Goal: Find specific page/section: Find specific page/section

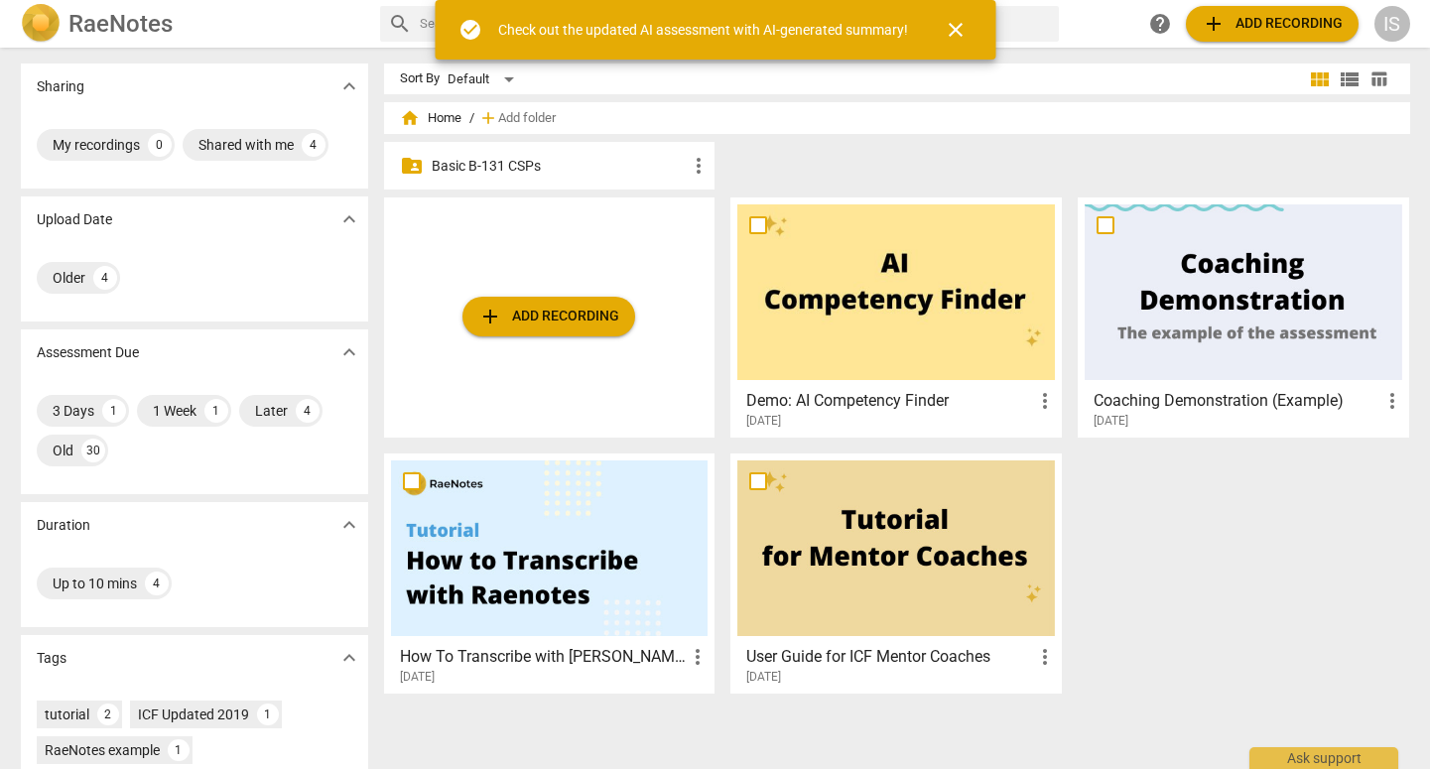
click at [488, 163] on p "Basic B-131 CSPs" at bounding box center [560, 166] width 256 height 21
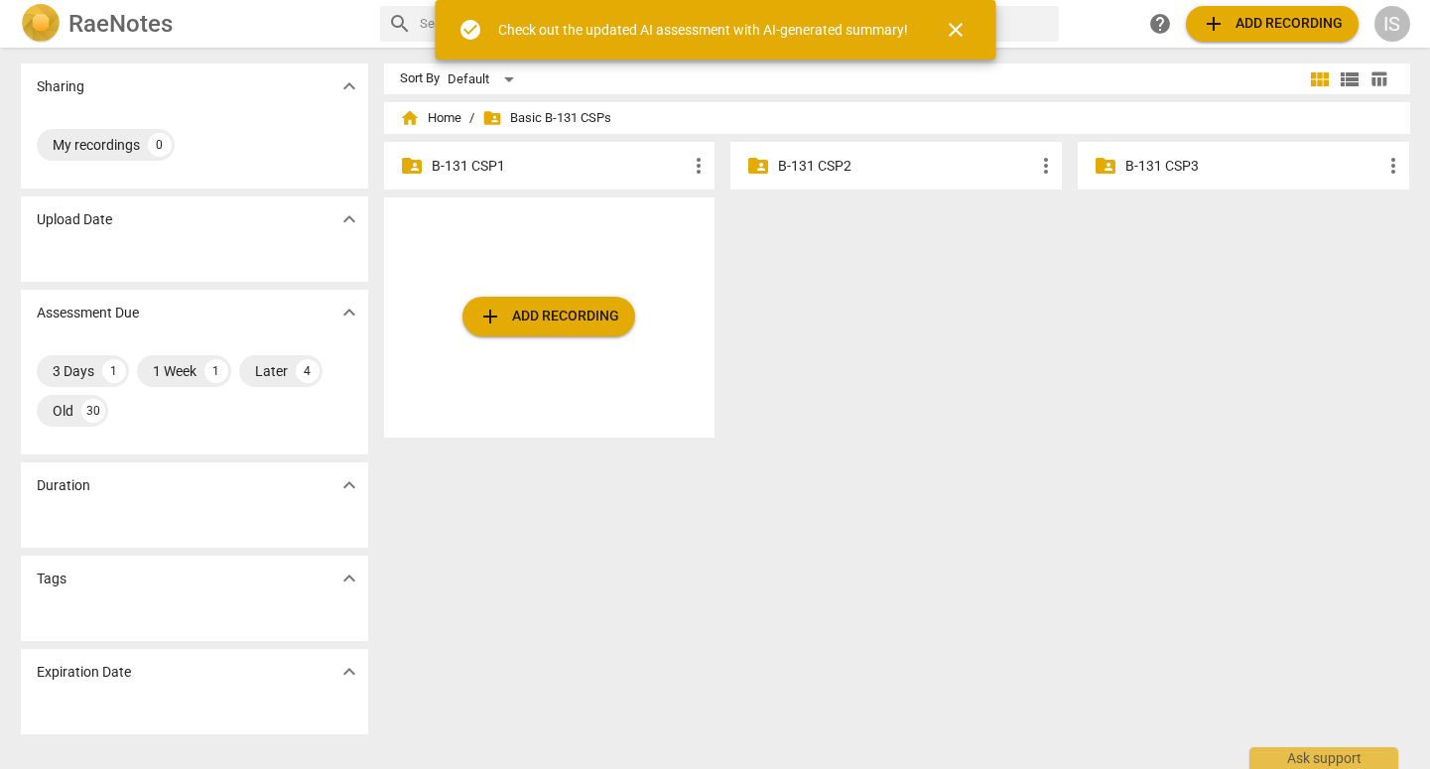
click at [819, 169] on p "B-131 CSP2" at bounding box center [906, 166] width 256 height 21
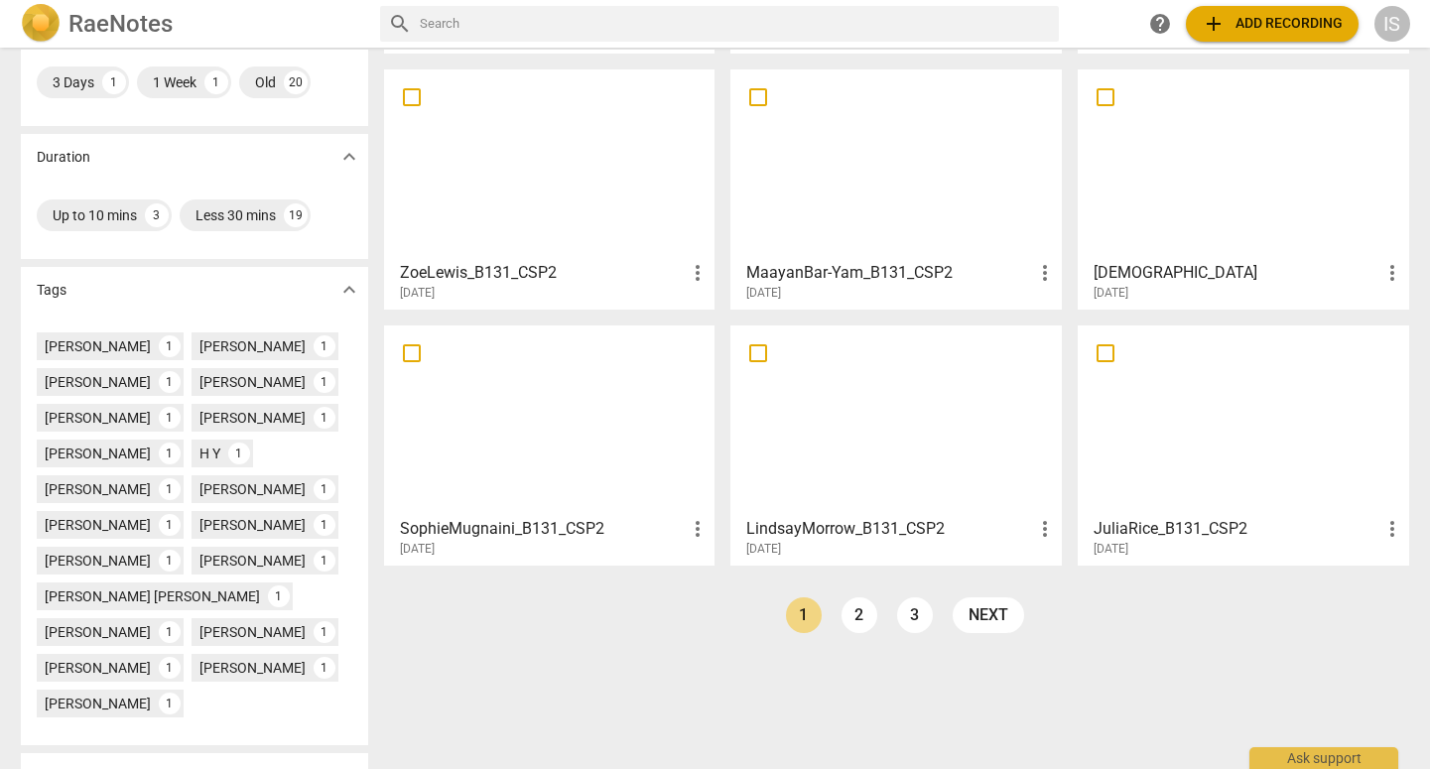
scroll to position [348, 0]
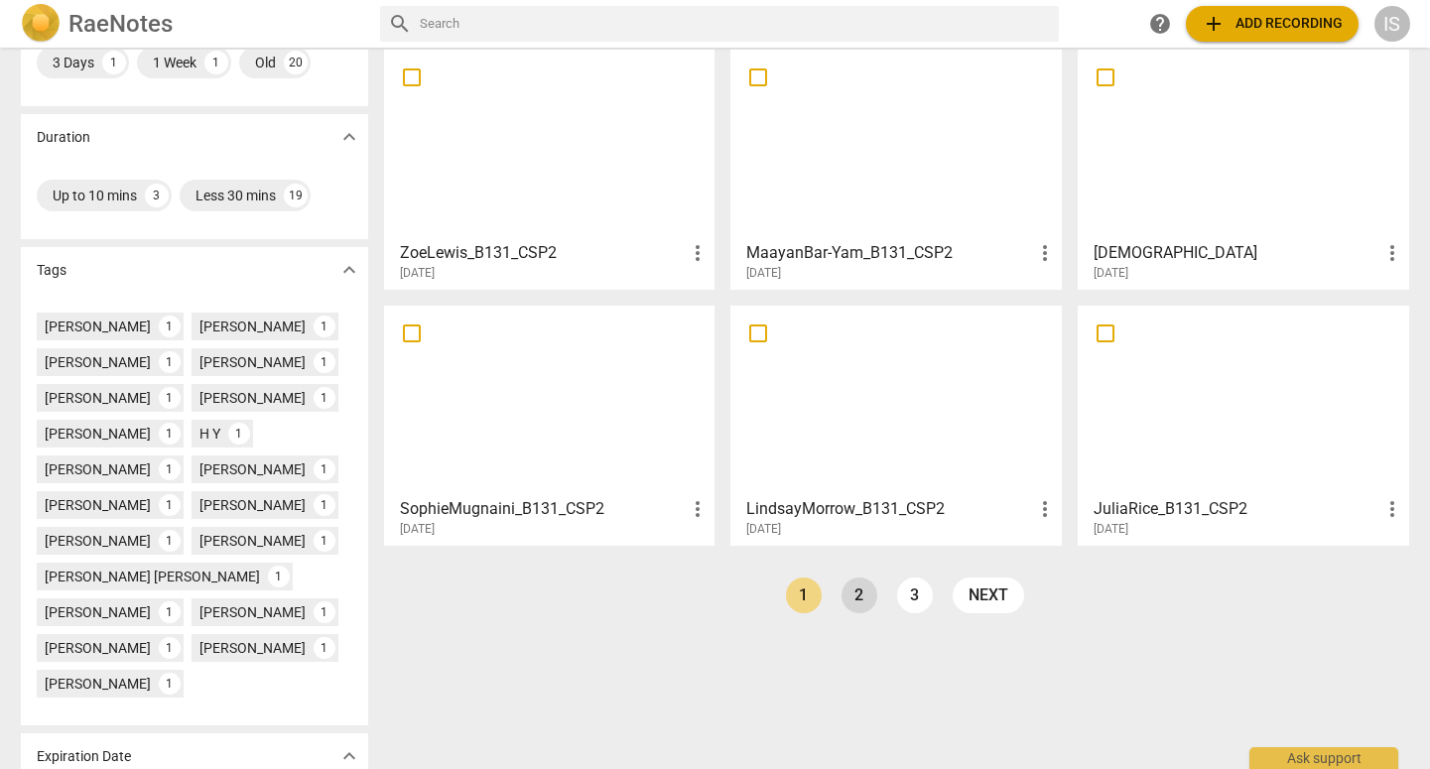
click at [850, 604] on link "2" at bounding box center [859, 595] width 36 height 36
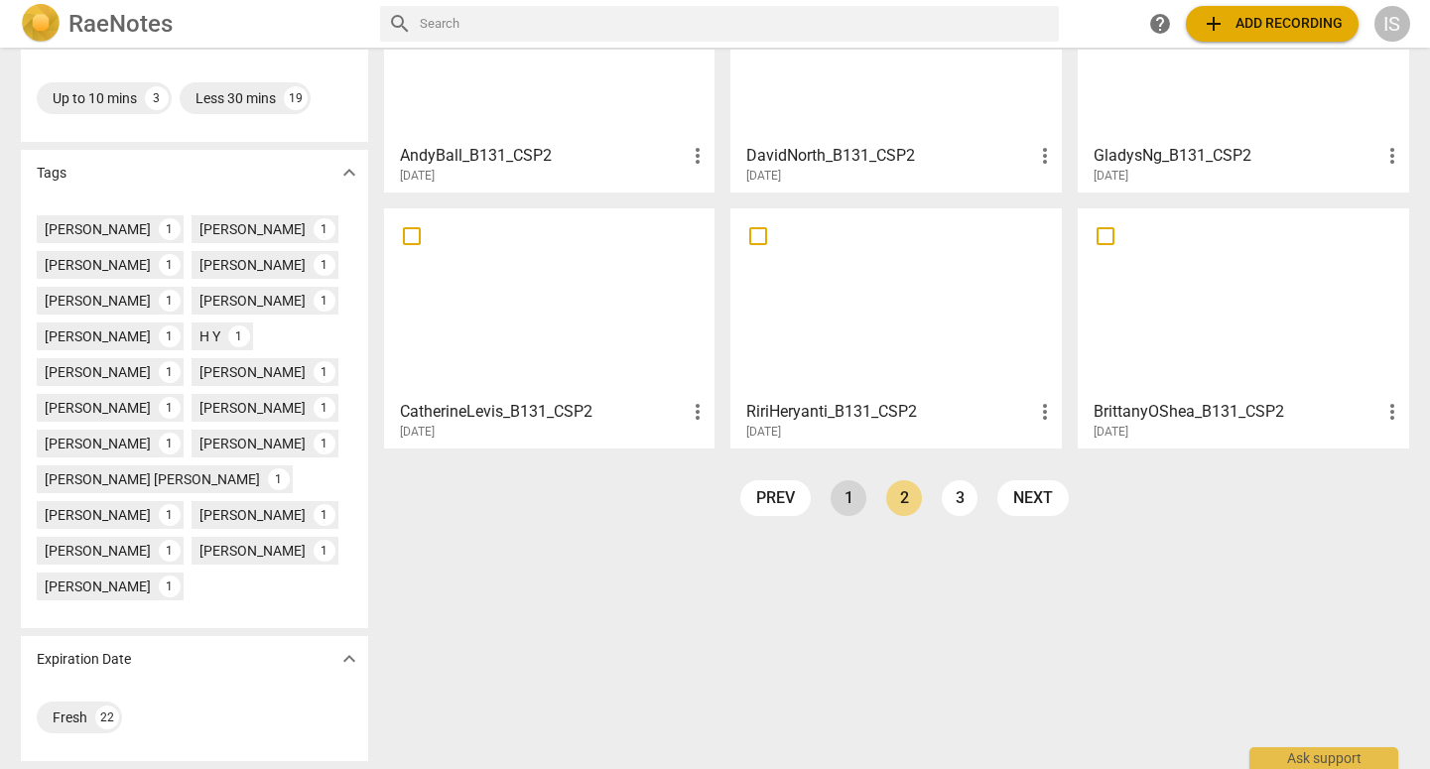
scroll to position [446, 0]
click at [851, 502] on link "1" at bounding box center [849, 498] width 36 height 36
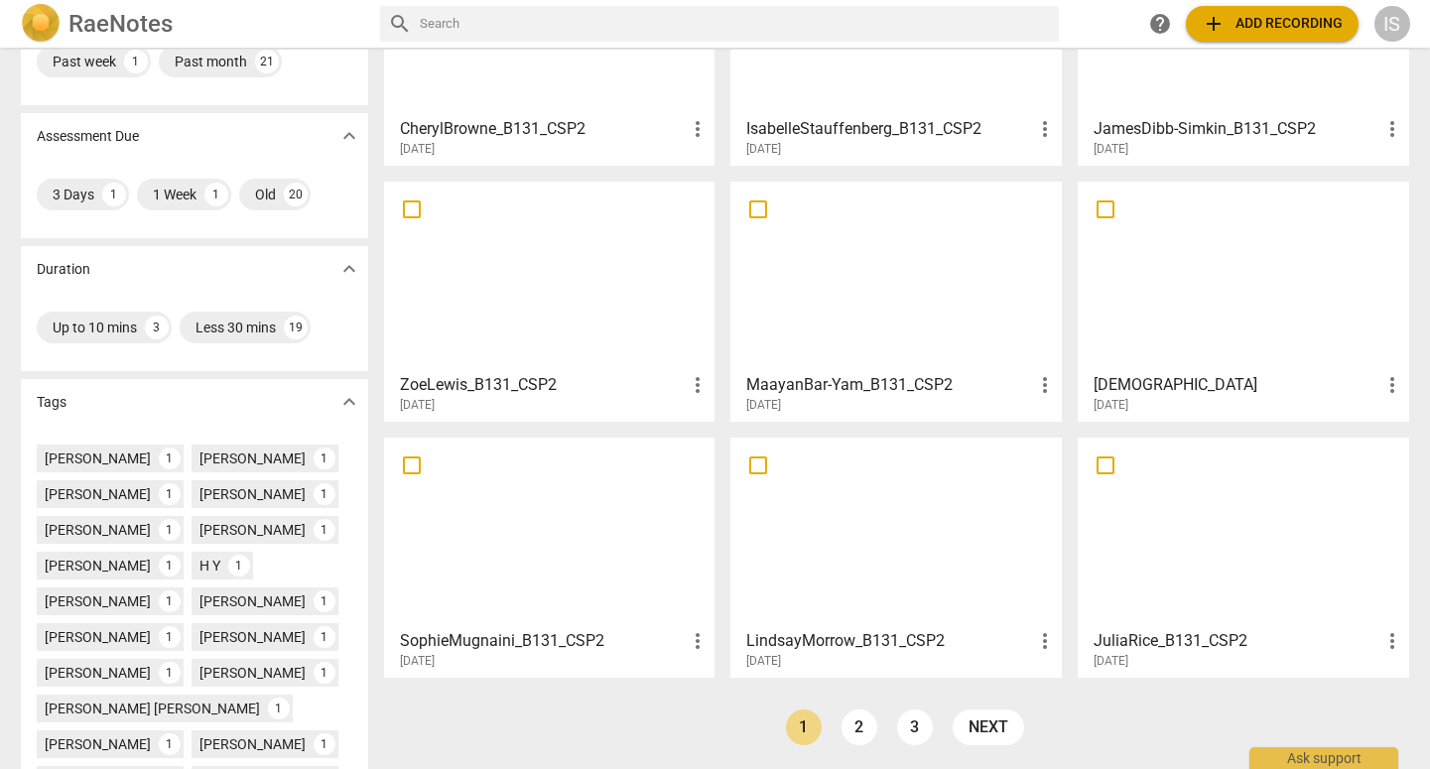
scroll to position [252, 0]
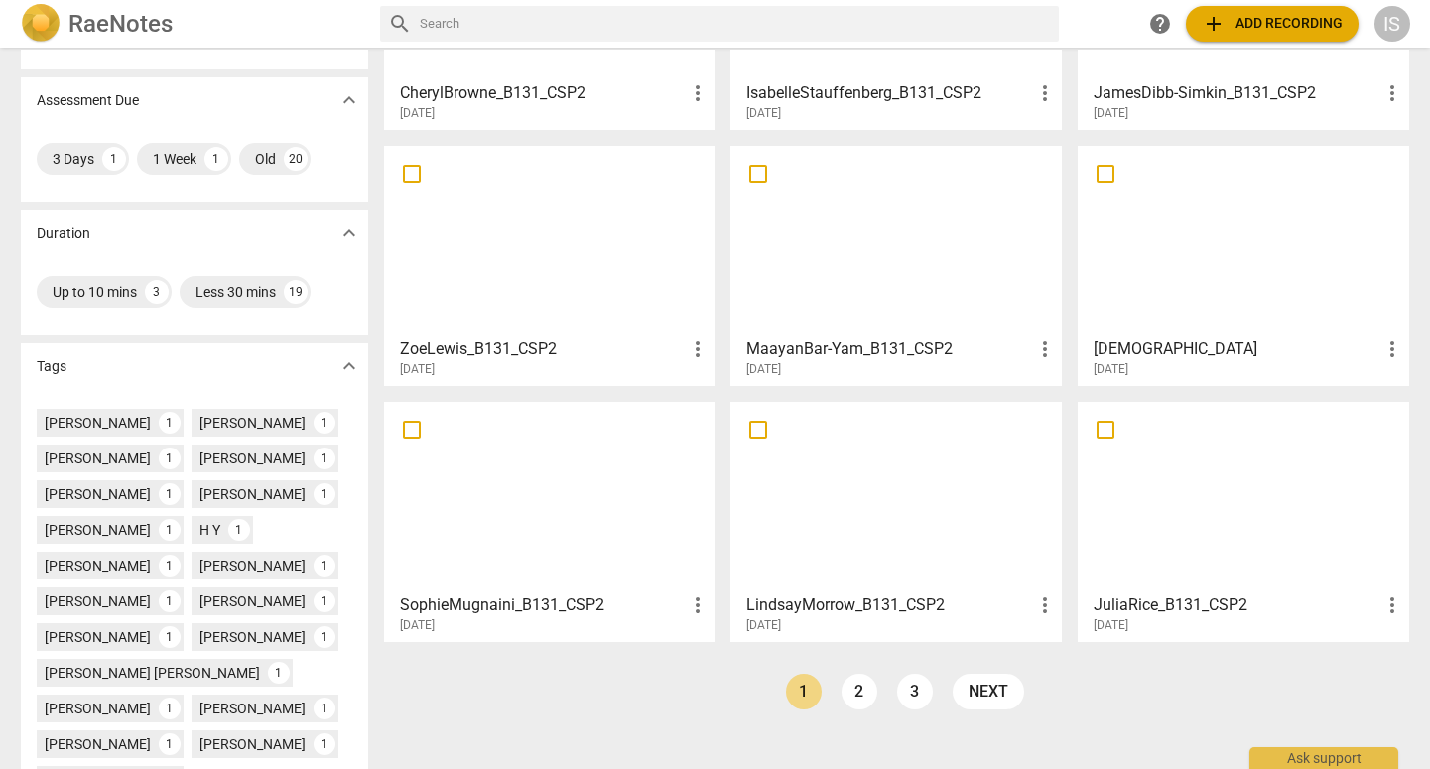
click at [1190, 200] on div at bounding box center [1244, 241] width 318 height 176
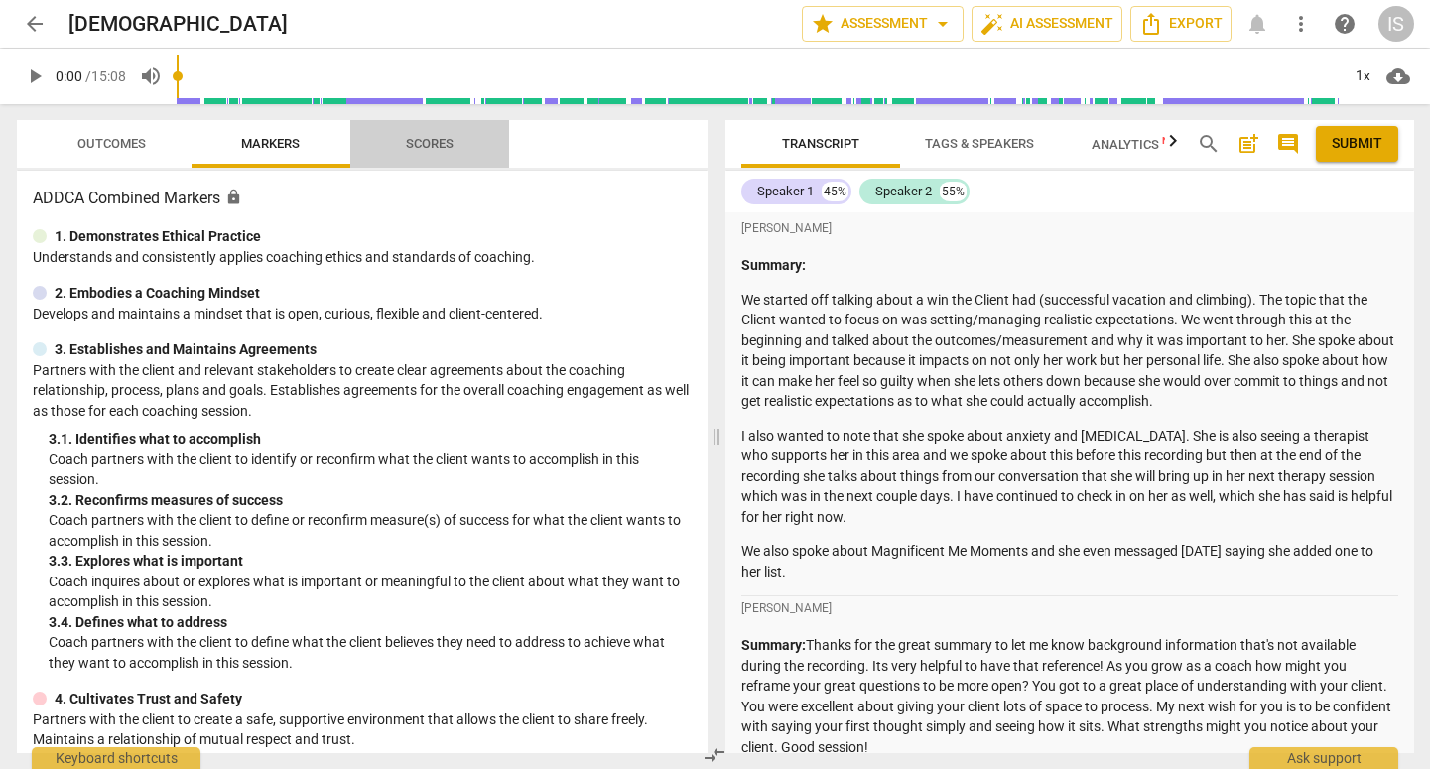
click at [419, 155] on span "Scores" at bounding box center [429, 144] width 95 height 27
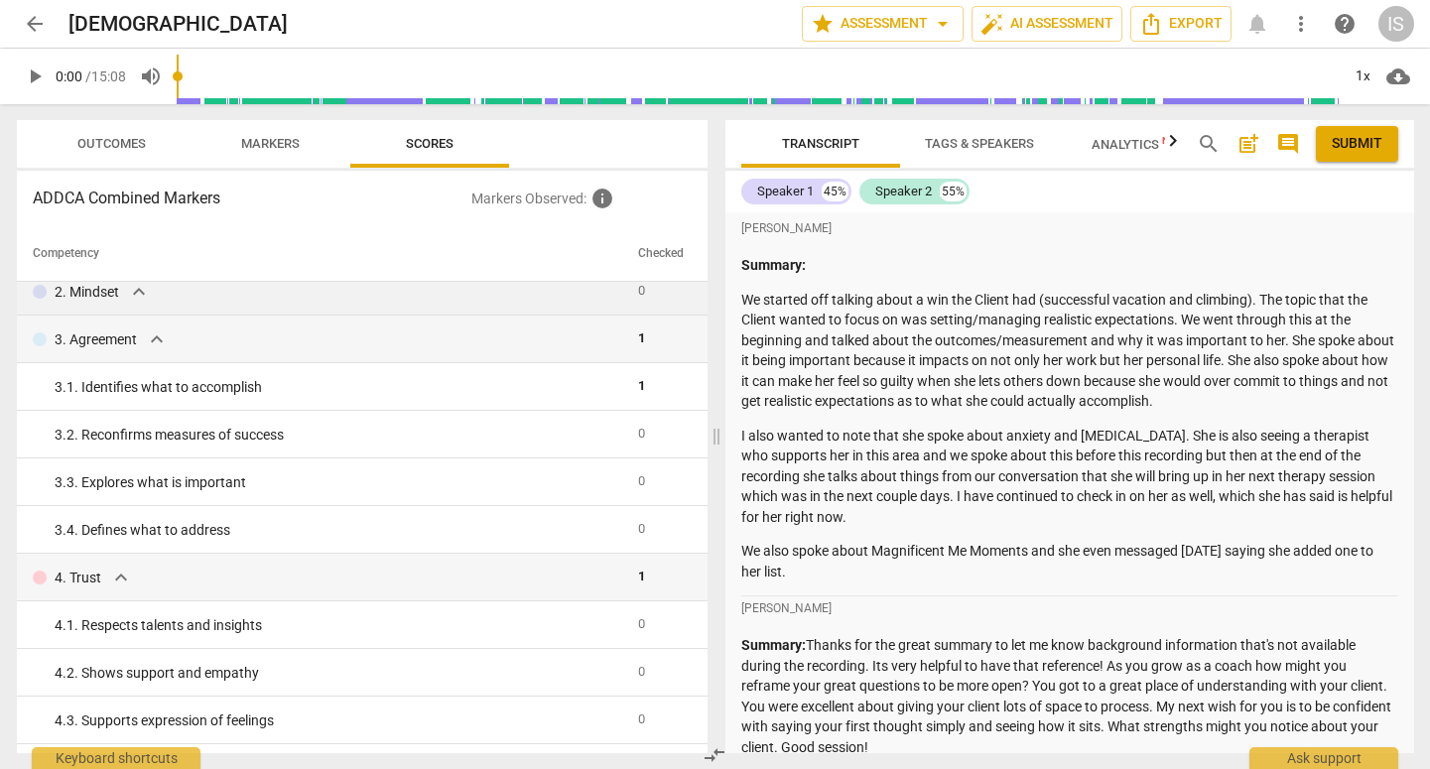
scroll to position [87, 0]
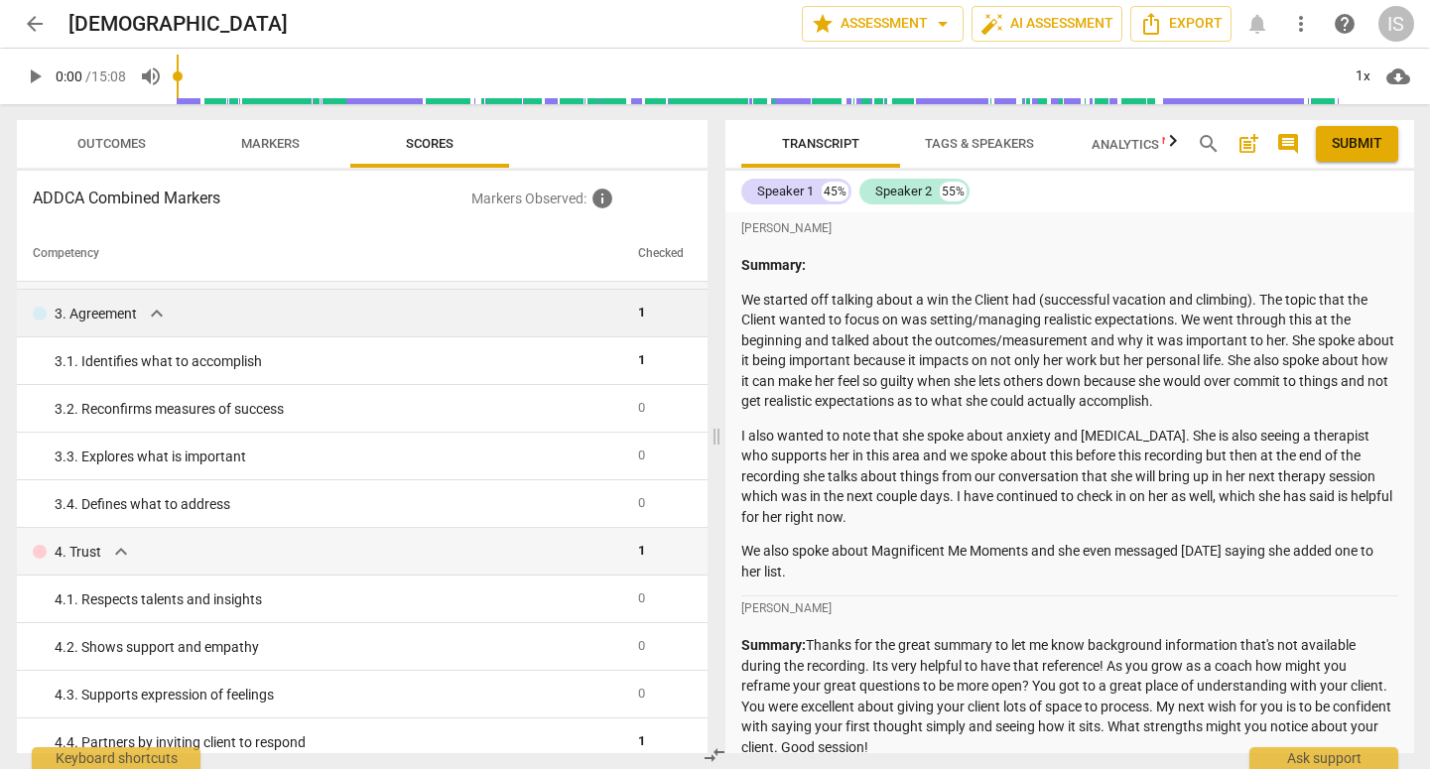
click at [197, 320] on div "3. Agreement expand_more" at bounding box center [327, 314] width 589 height 24
click at [157, 318] on span "expand_more" at bounding box center [157, 314] width 24 height 24
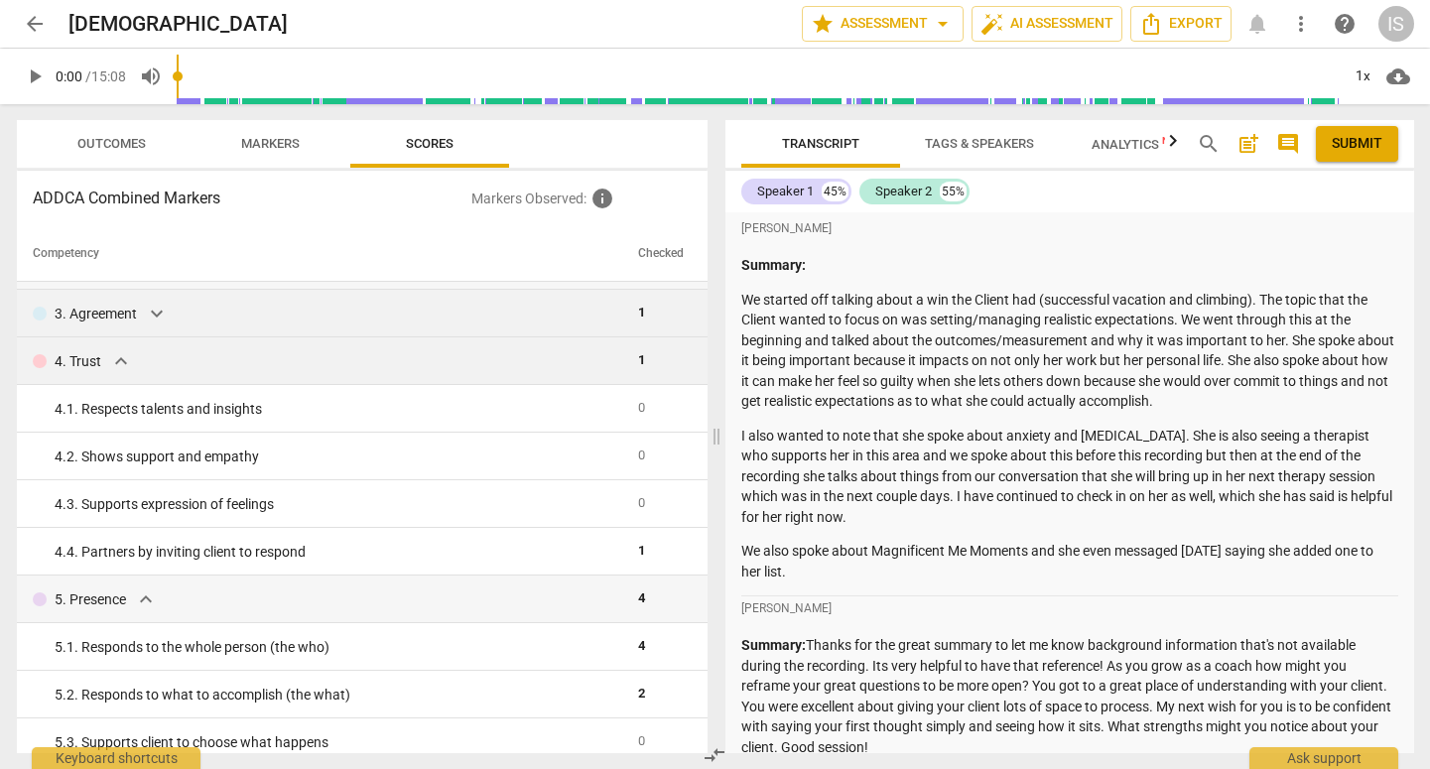
click at [138, 361] on div "4. Trust expand_more" at bounding box center [327, 361] width 589 height 24
click at [121, 364] on span "expand_more" at bounding box center [121, 361] width 24 height 24
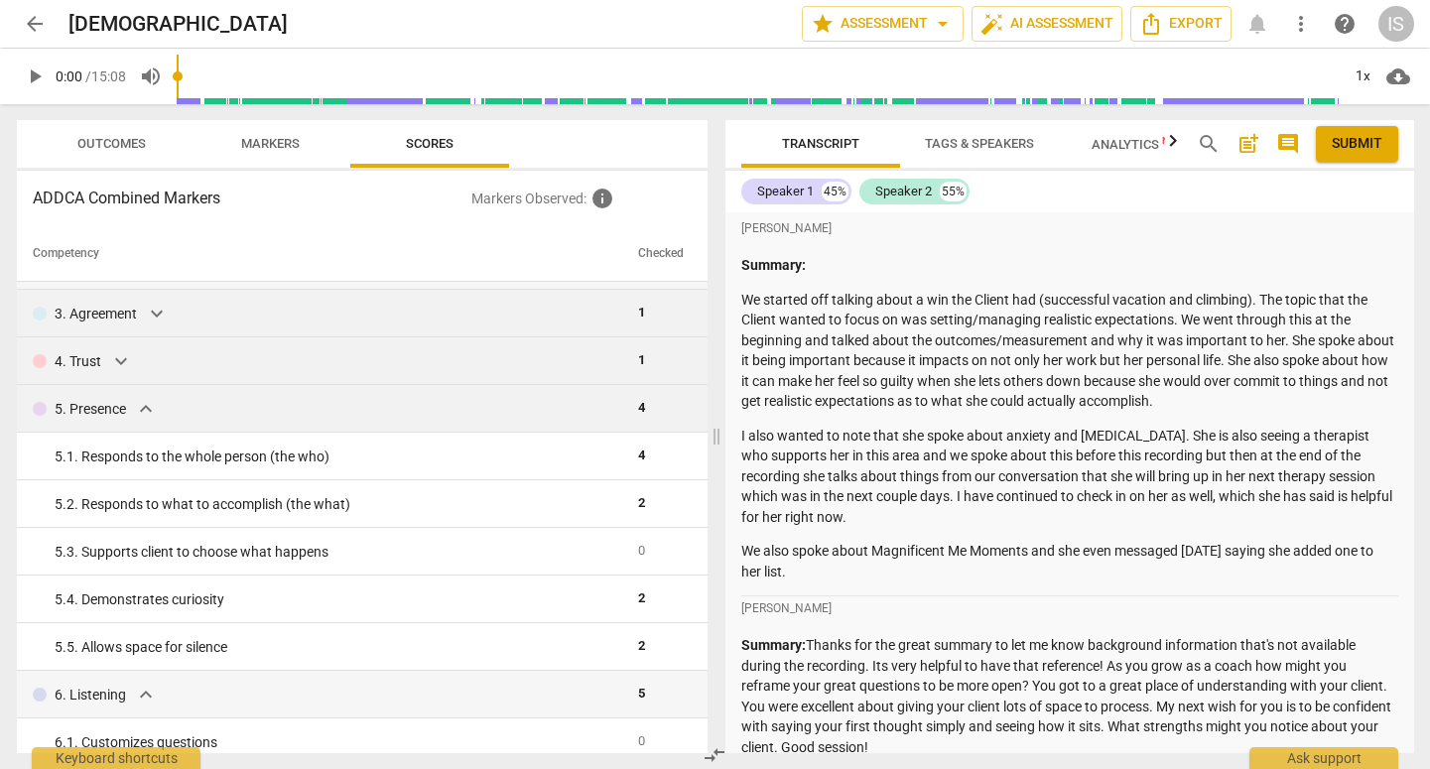
click at [149, 421] on td "5. Presence expand_more" at bounding box center [323, 409] width 613 height 48
click at [147, 405] on span "expand_more" at bounding box center [146, 409] width 24 height 24
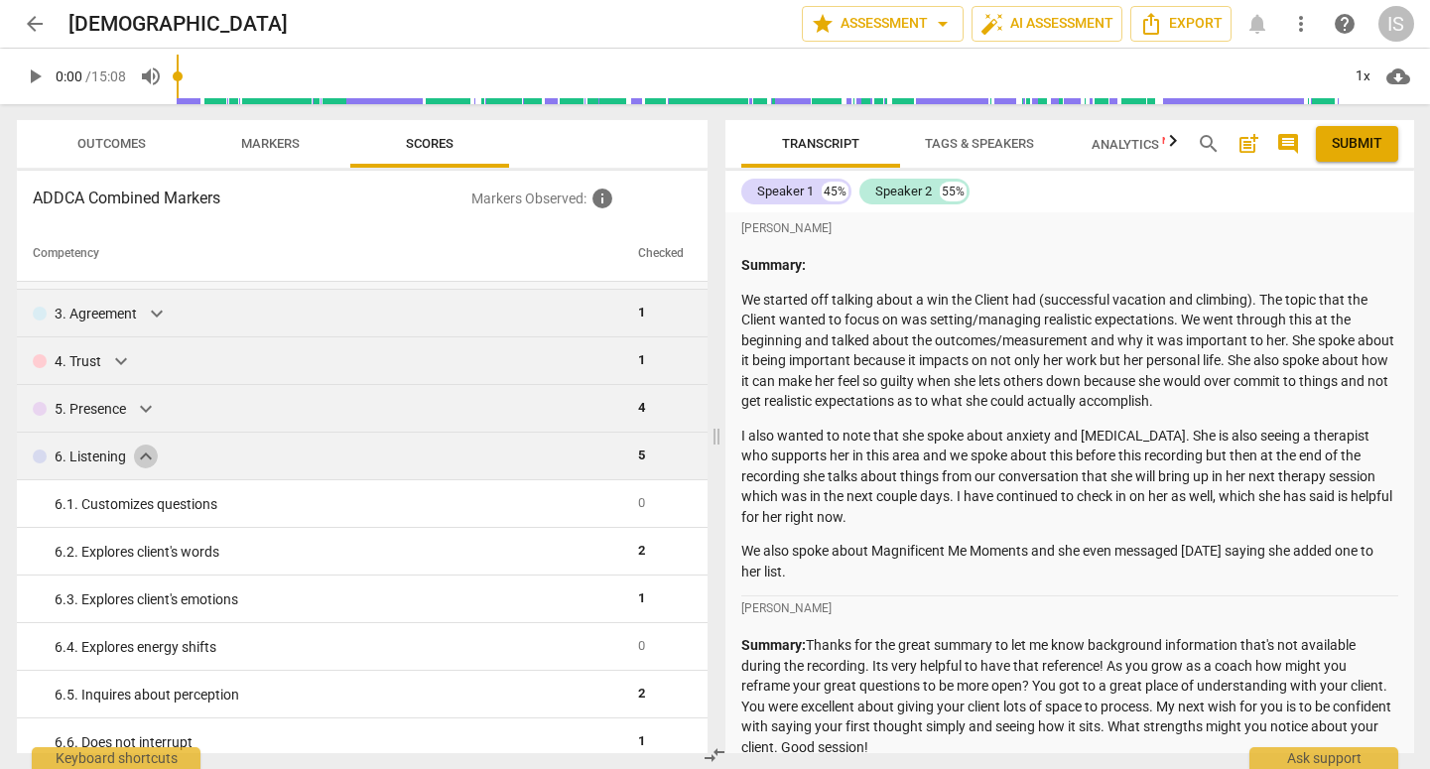
click at [142, 455] on span "expand_more" at bounding box center [146, 457] width 24 height 24
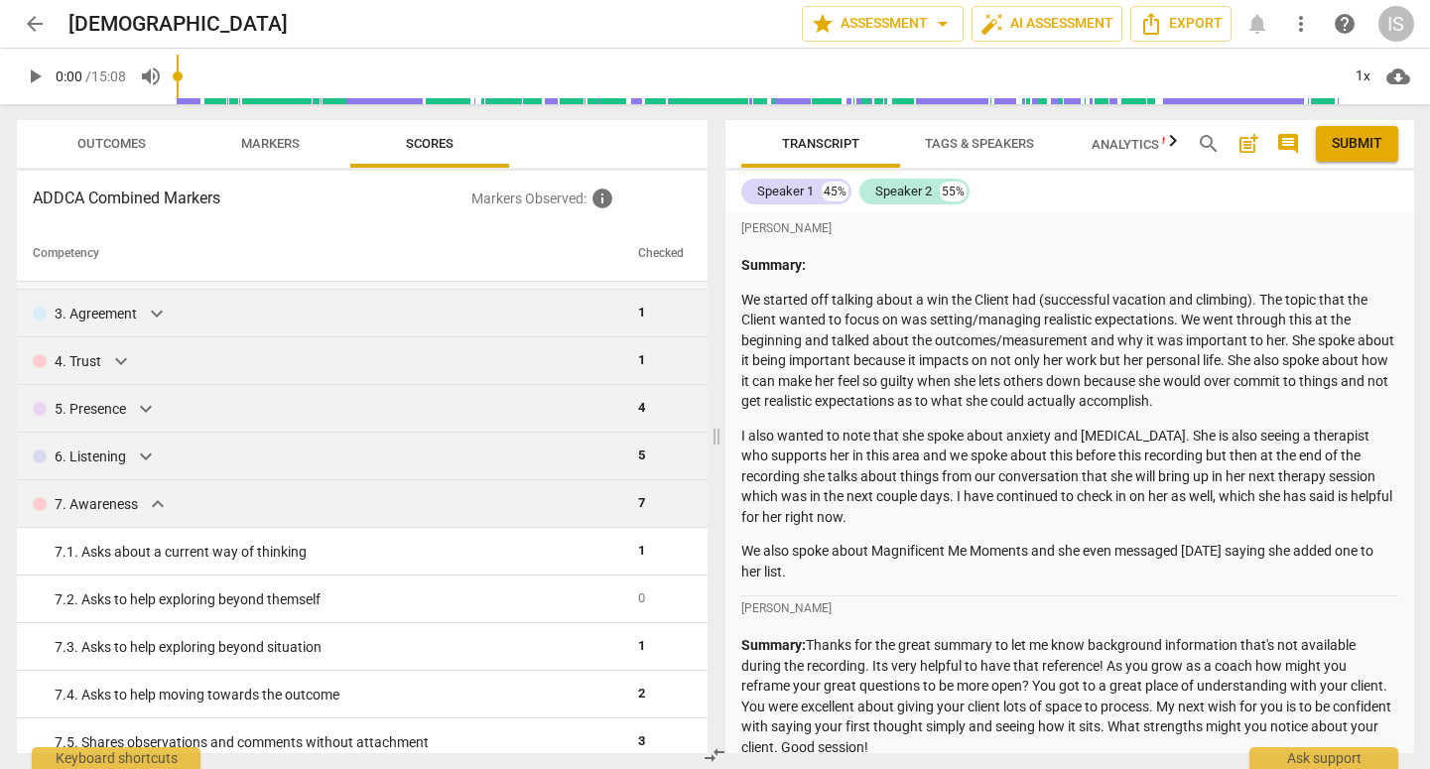
click at [152, 509] on span "expand_more" at bounding box center [158, 504] width 24 height 24
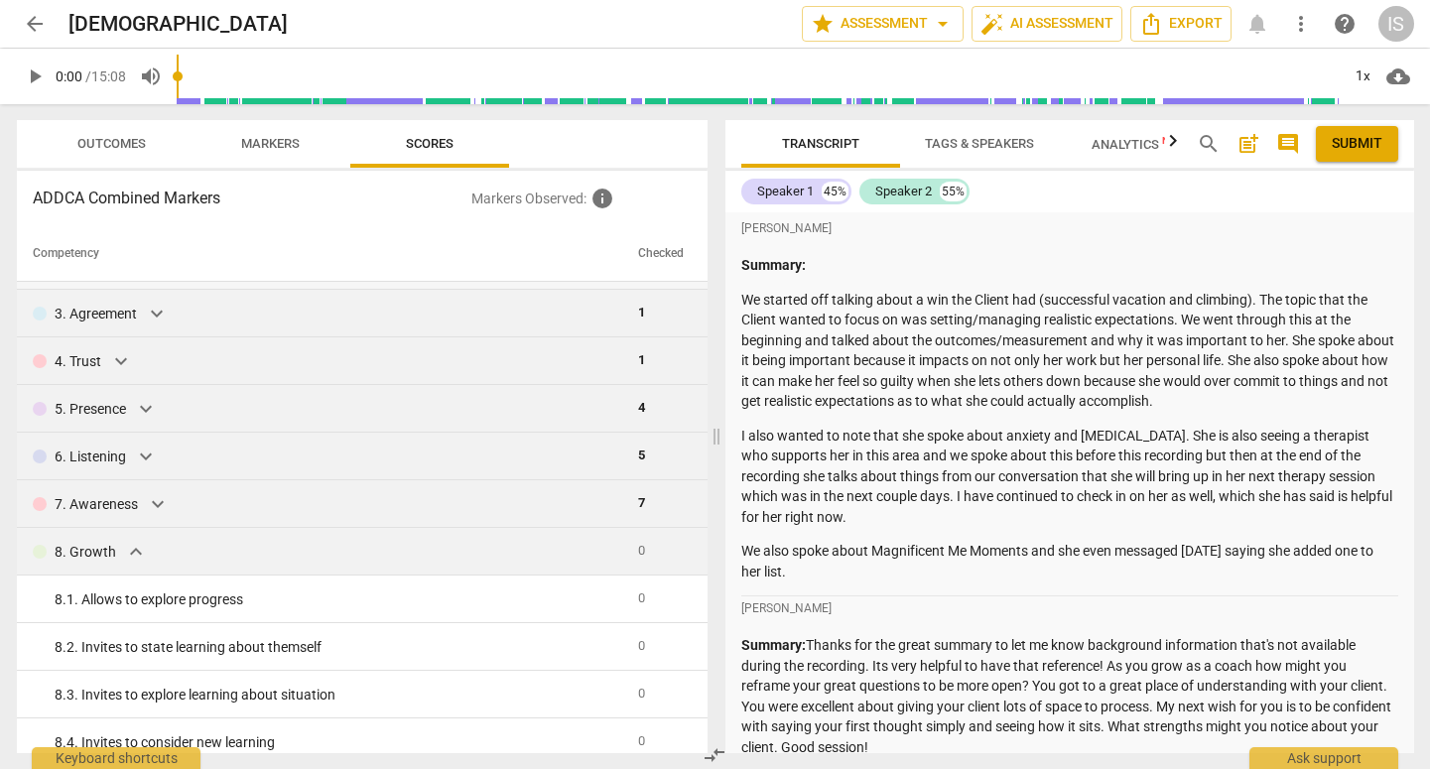
click at [148, 557] on div "8. Growth expand_more" at bounding box center [327, 552] width 589 height 24
click at [137, 557] on span "expand_more" at bounding box center [136, 552] width 24 height 24
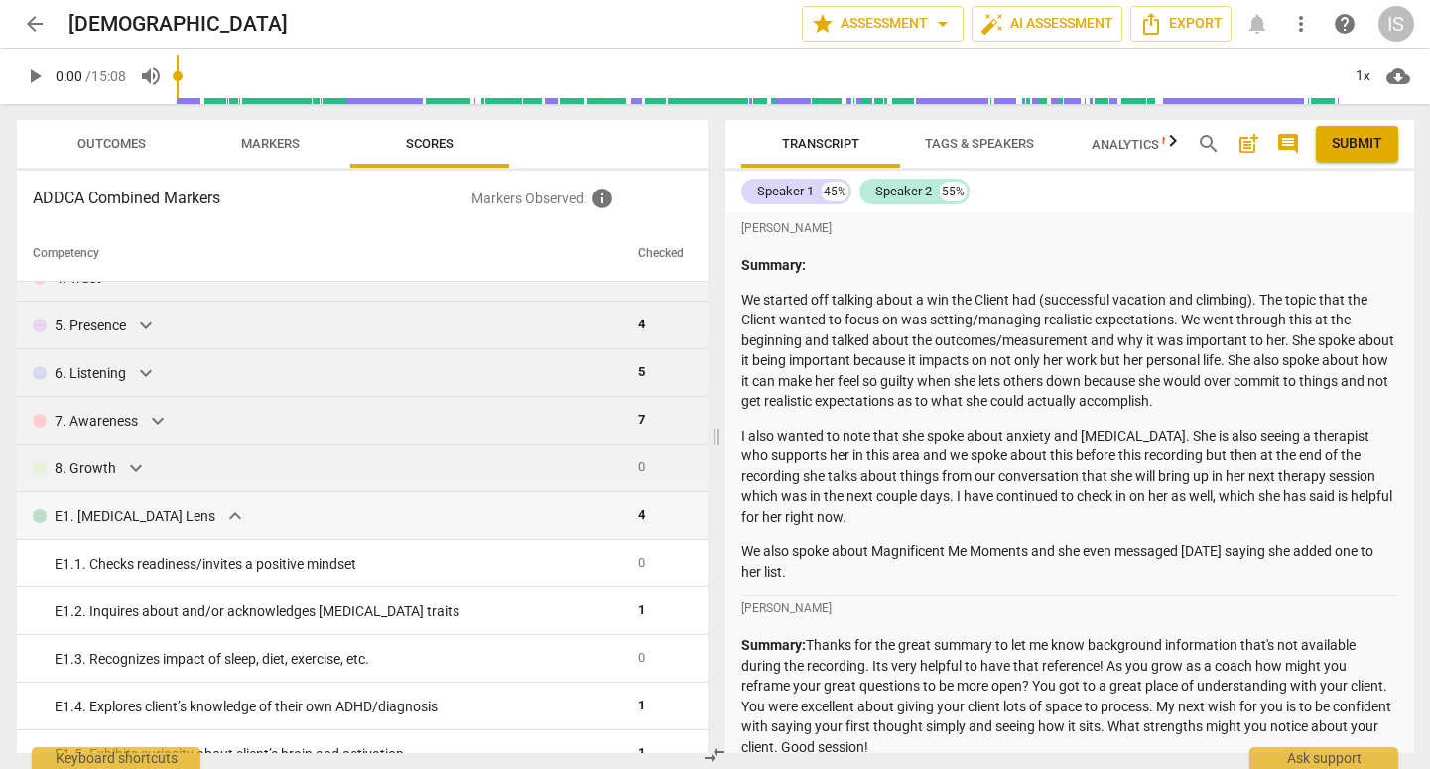
scroll to position [172, 0]
click at [223, 518] on span "expand_more" at bounding box center [235, 515] width 24 height 24
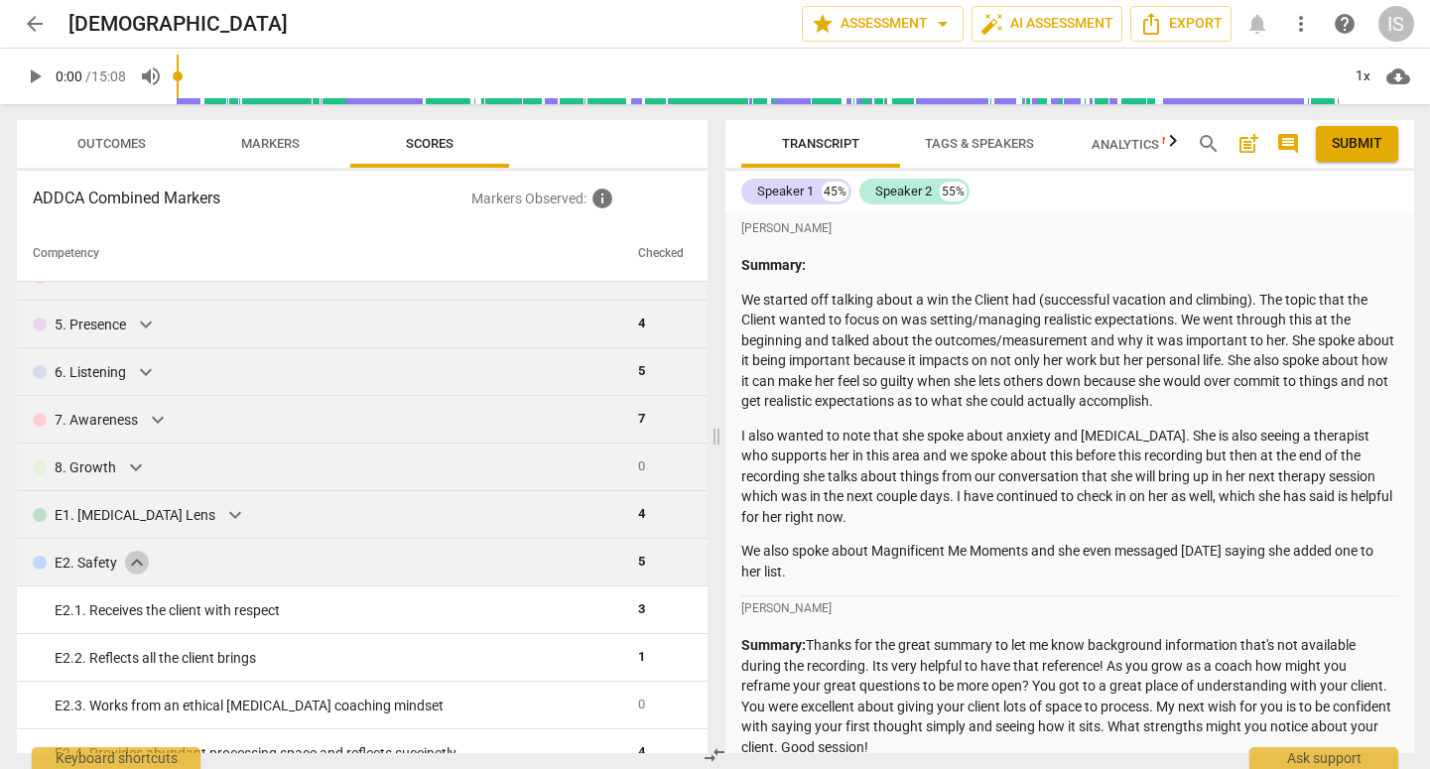
click at [147, 560] on span "expand_more" at bounding box center [137, 563] width 24 height 24
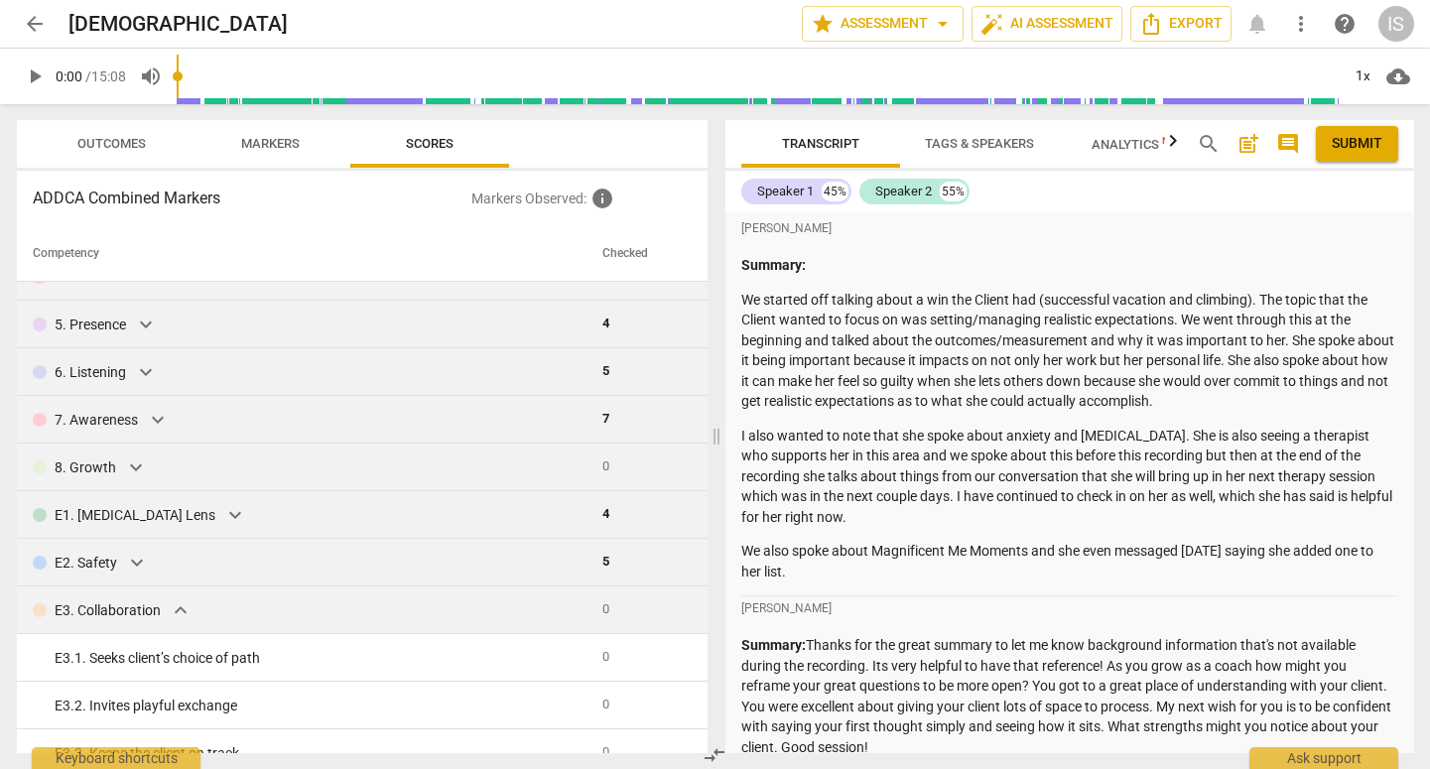
click at [174, 615] on span "expand_more" at bounding box center [181, 610] width 24 height 24
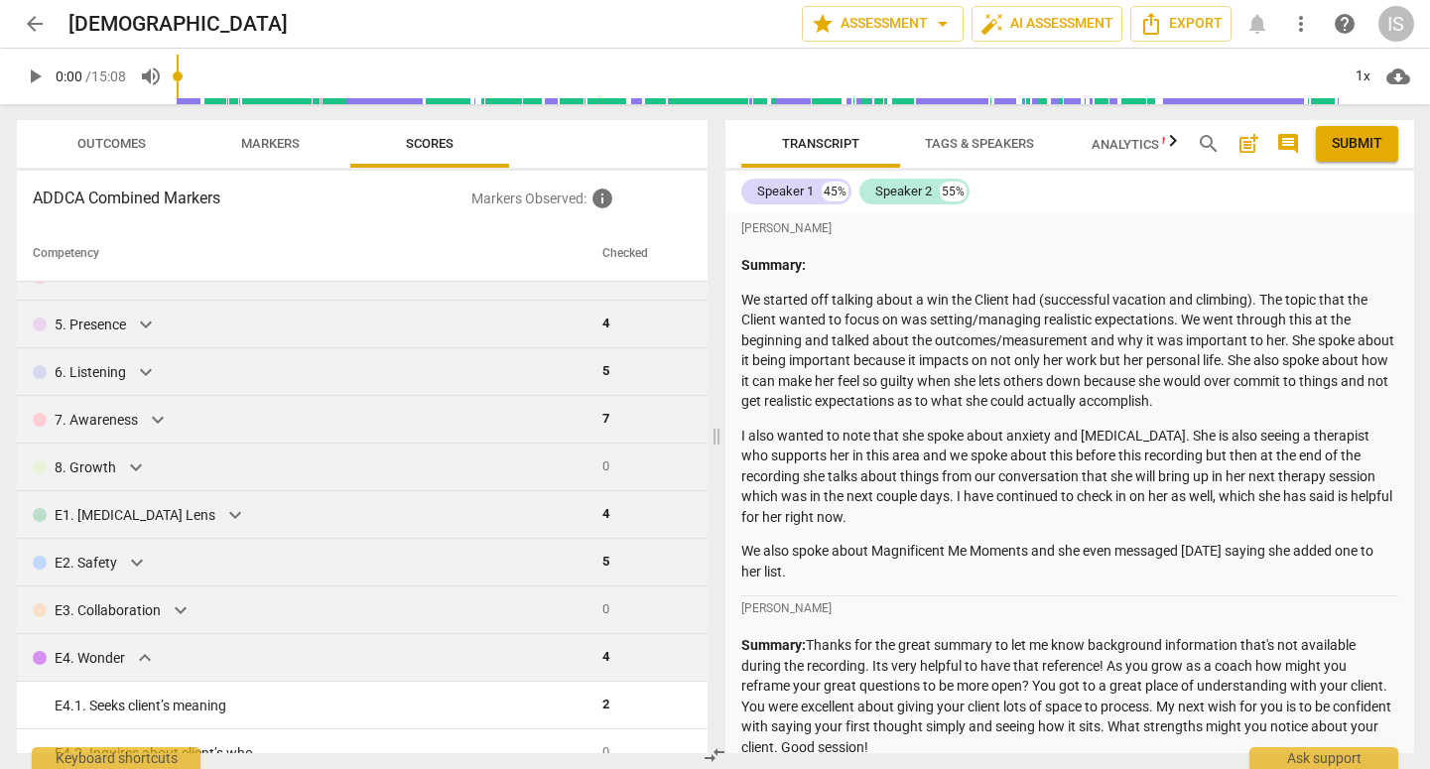
click at [147, 650] on span "expand_more" at bounding box center [145, 658] width 24 height 24
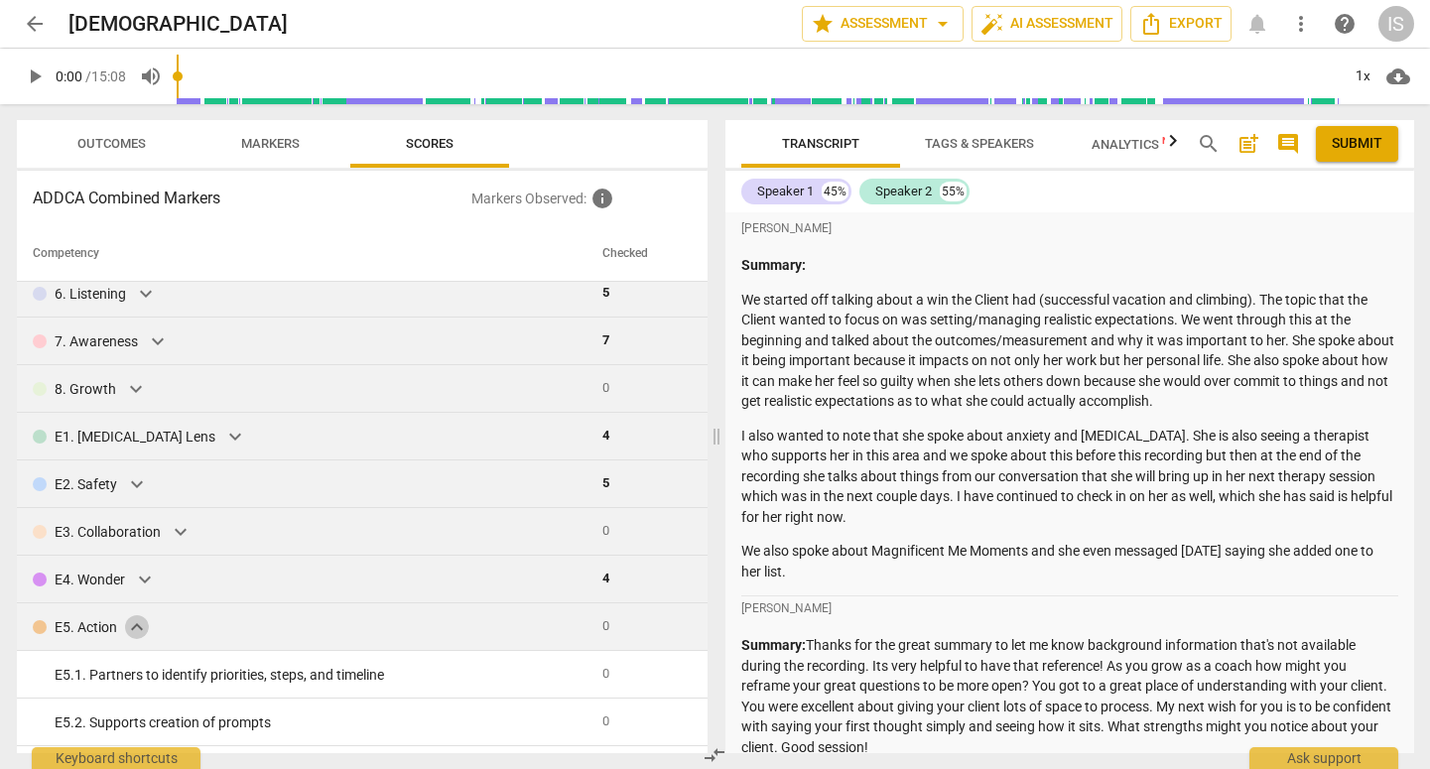
click at [131, 628] on span "expand_more" at bounding box center [137, 627] width 24 height 24
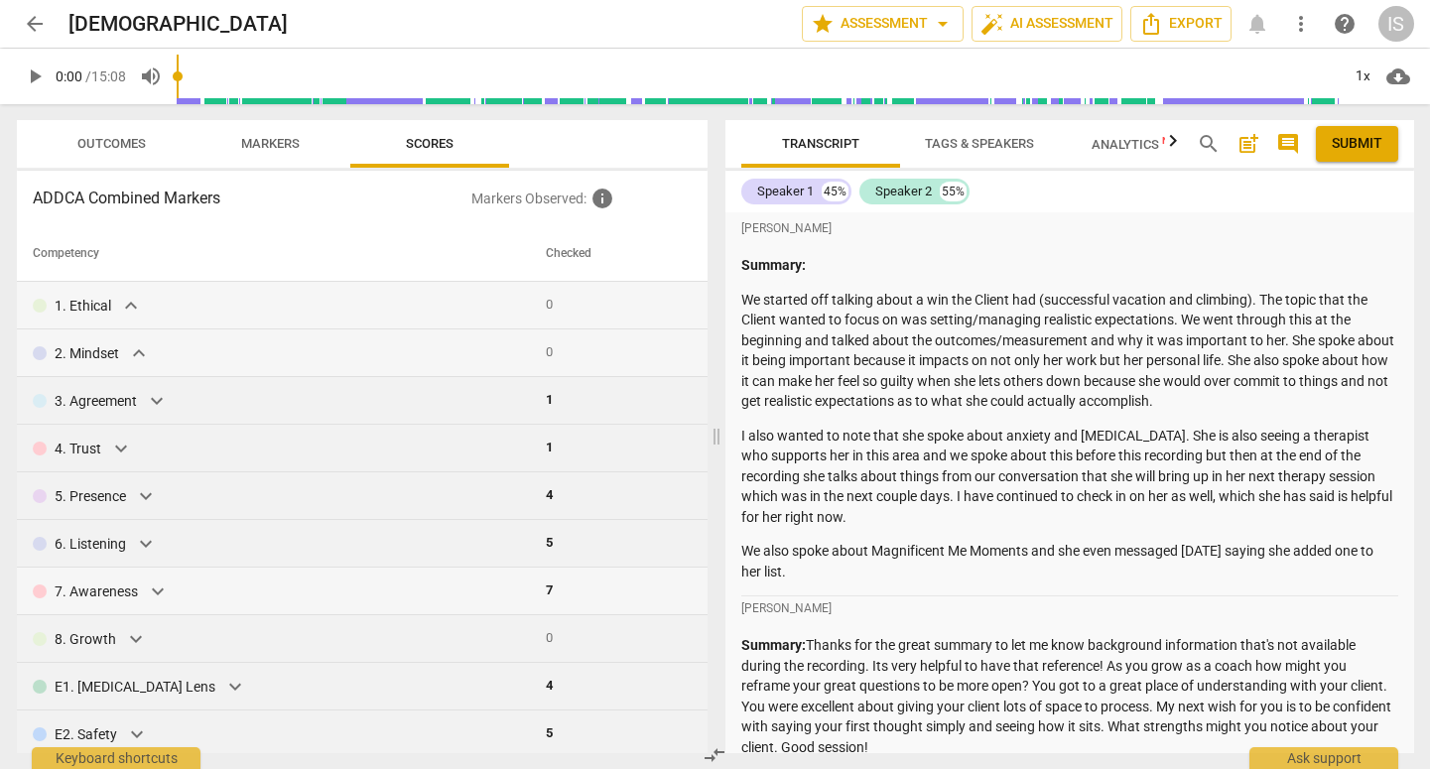
scroll to position [0, 0]
click at [950, 168] on div "Transcript Tags & Speakers Analytics New search post_add comment Submit Speaker…" at bounding box center [1069, 436] width 689 height 633
click at [954, 160] on button "Tags & Speakers" at bounding box center [979, 144] width 159 height 48
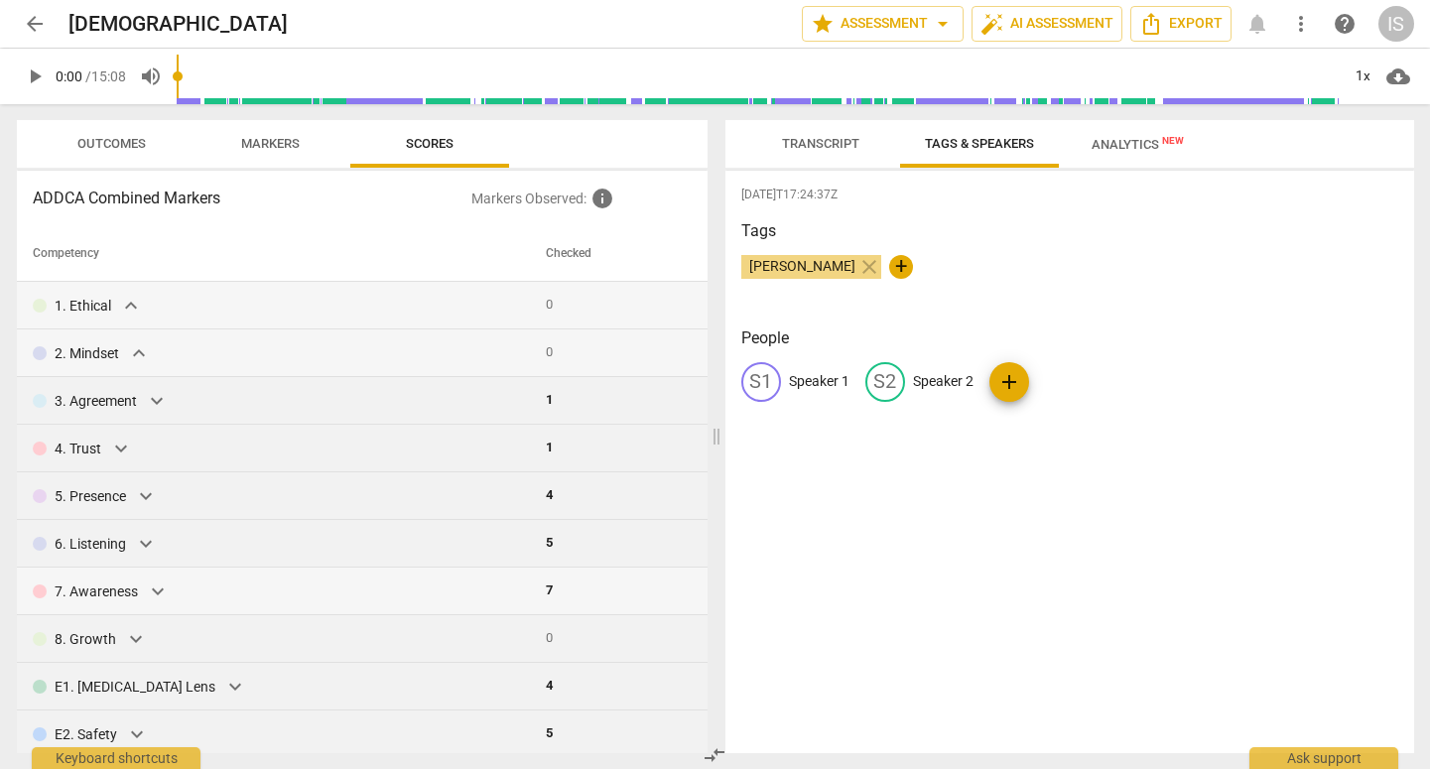
click at [1103, 147] on span "Analytics New" at bounding box center [1137, 144] width 92 height 15
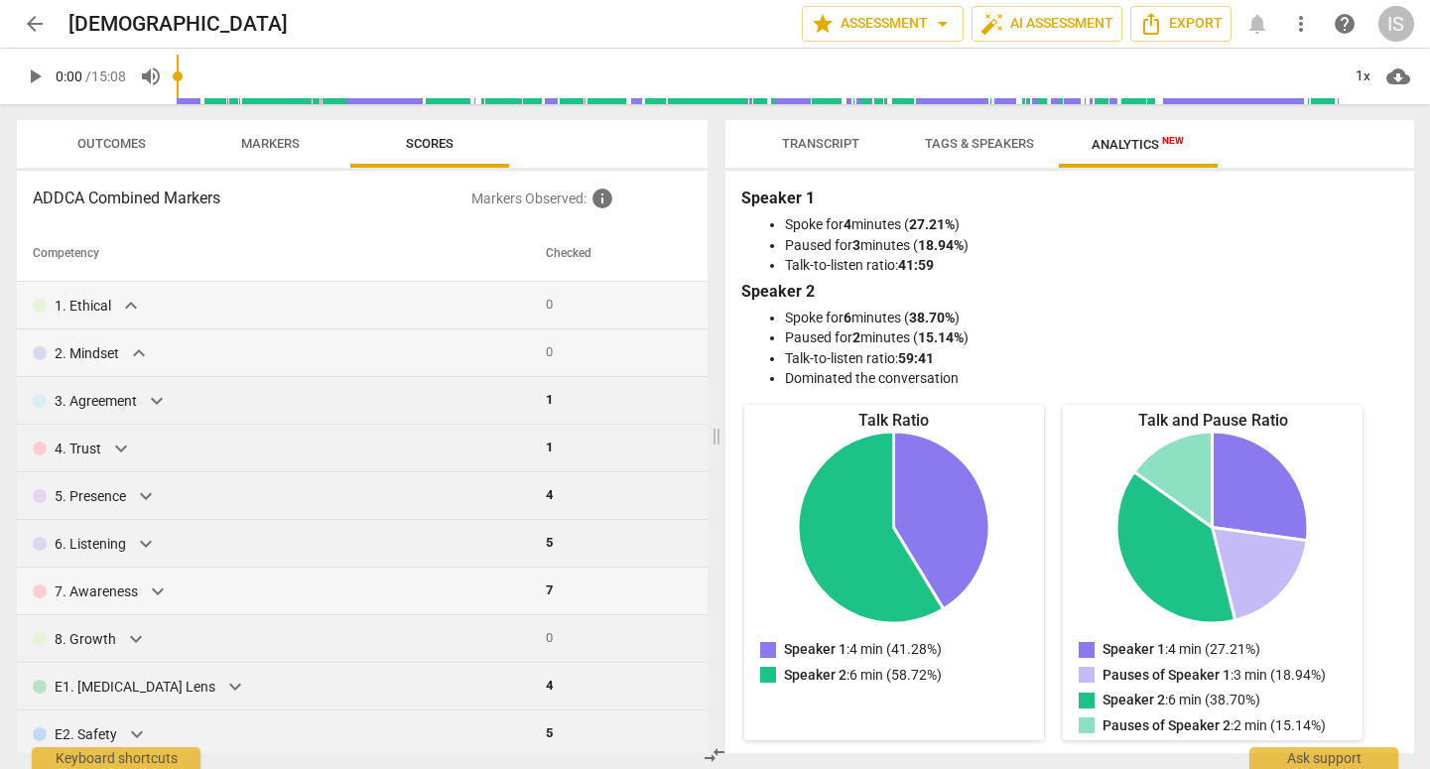
click at [820, 127] on button "Transcript" at bounding box center [820, 144] width 159 height 48
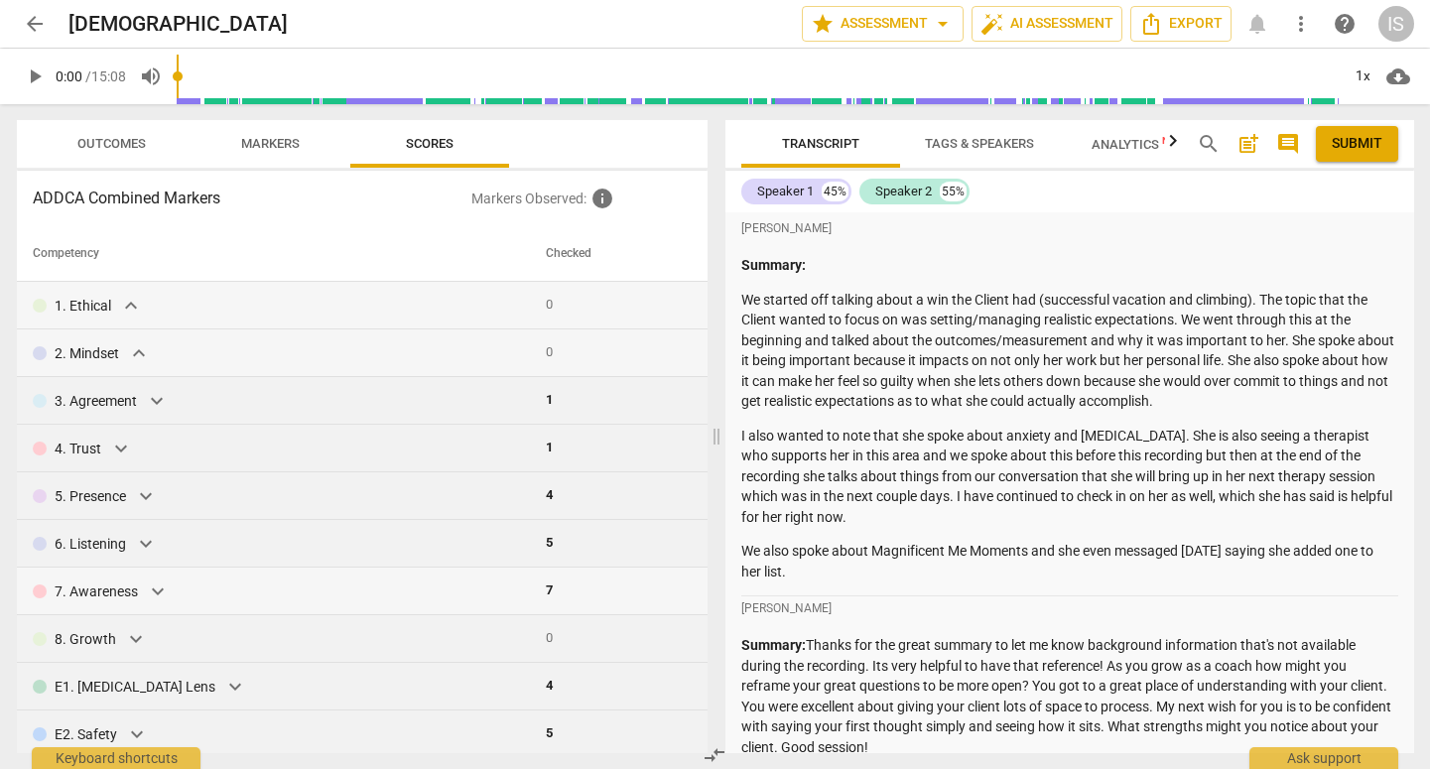
click at [284, 154] on span "Markers" at bounding box center [270, 144] width 106 height 27
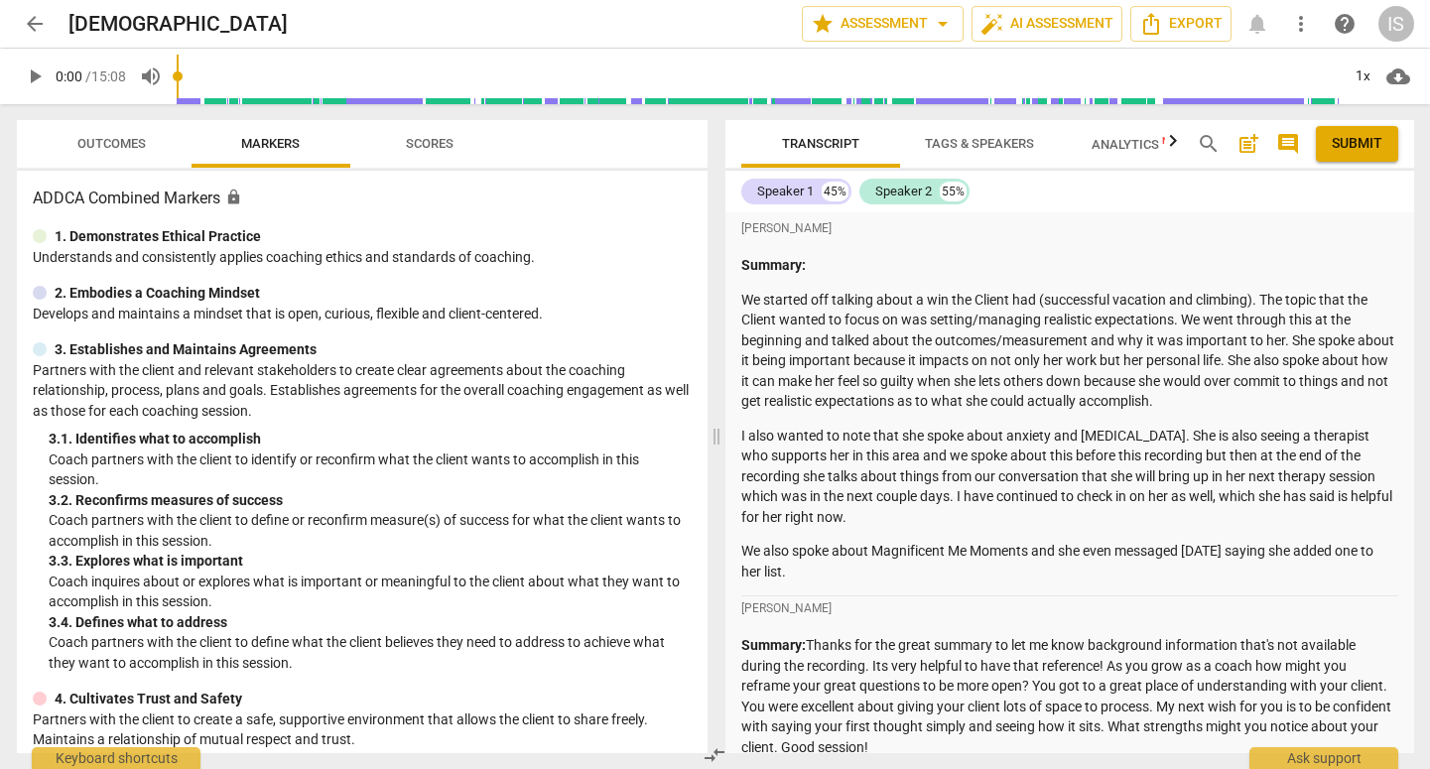
click at [150, 141] on span "Outcomes" at bounding box center [112, 144] width 116 height 27
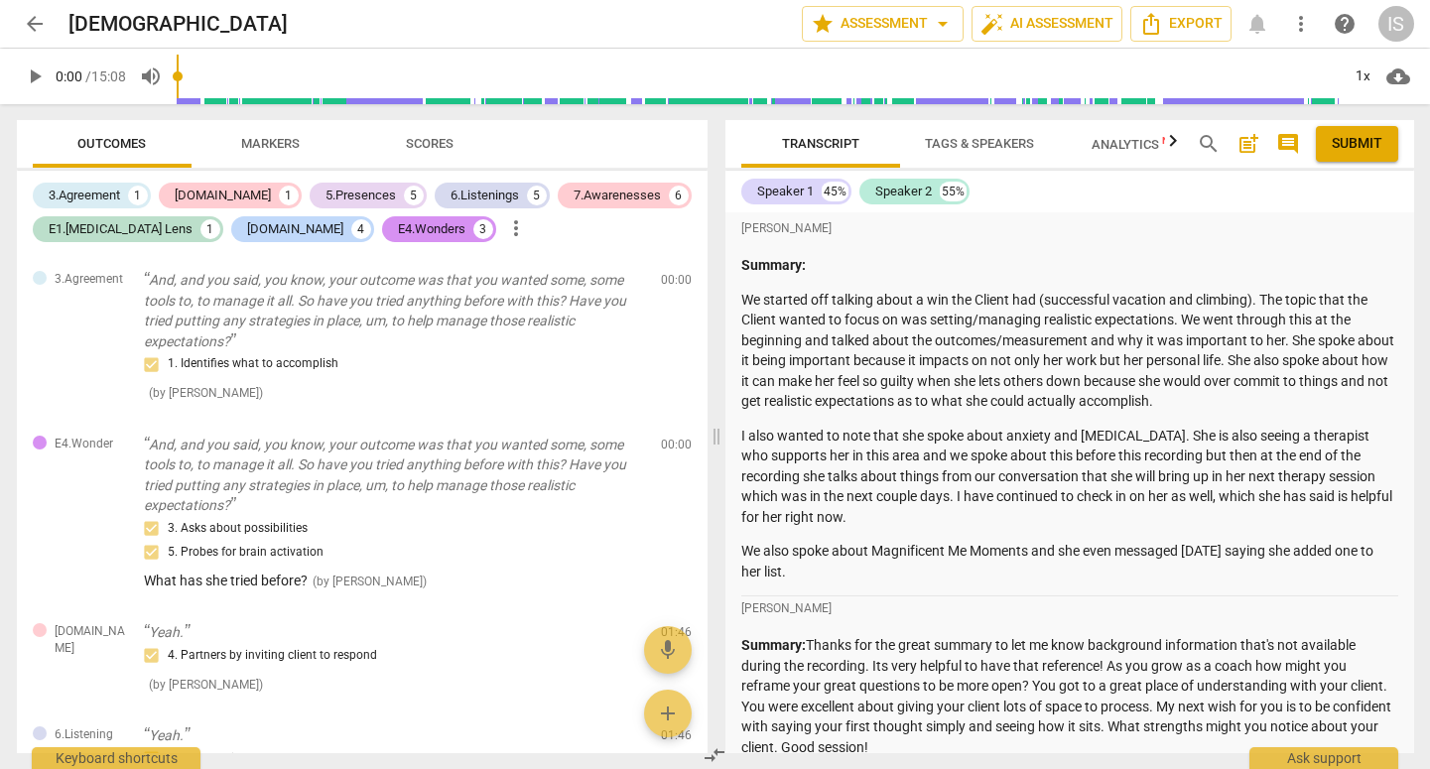
click at [265, 142] on span "Markers" at bounding box center [270, 143] width 59 height 15
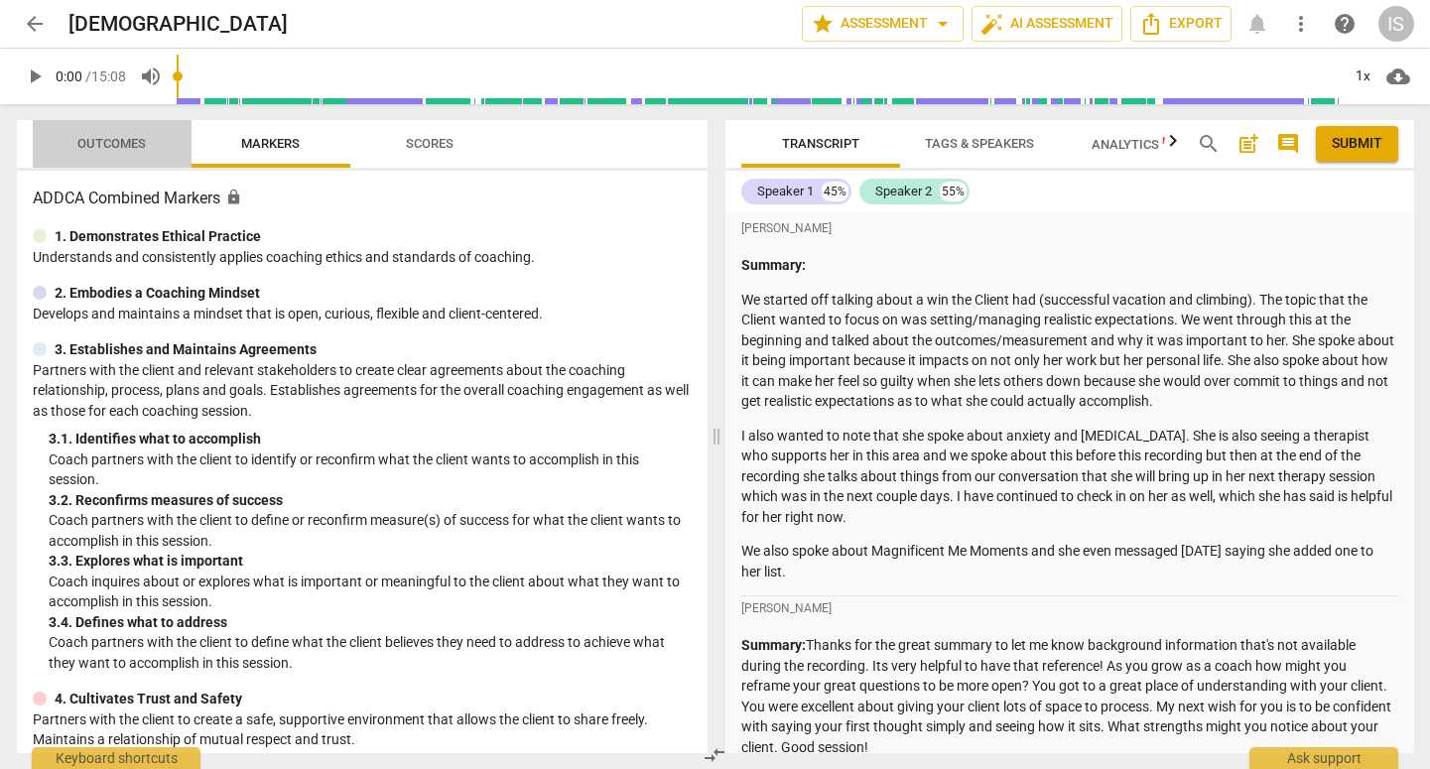
click at [48, 151] on span "Outcomes" at bounding box center [112, 144] width 159 height 27
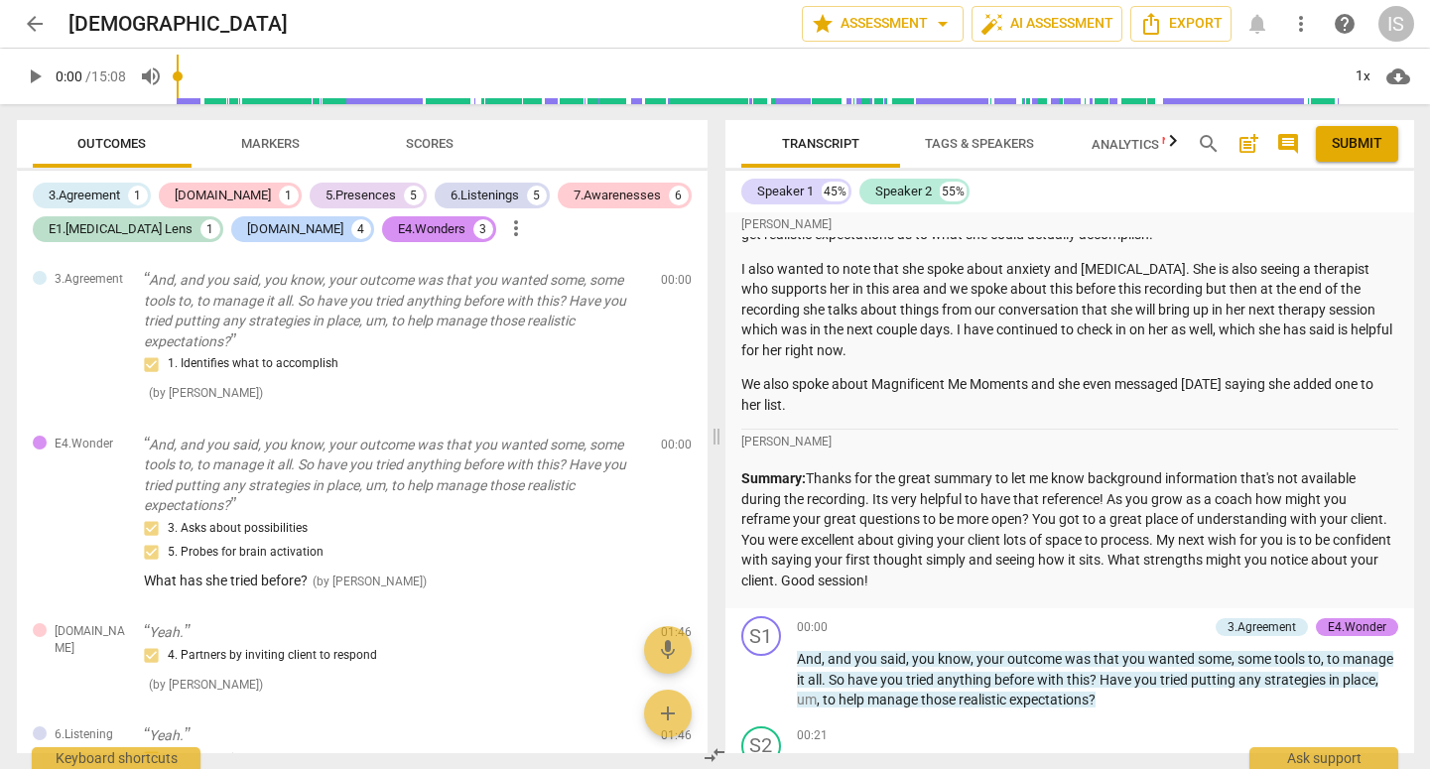
scroll to position [181, 0]
